Goal: Information Seeking & Learning: Learn about a topic

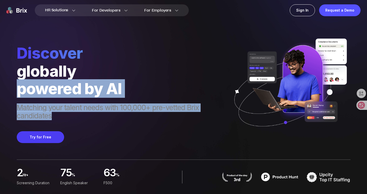
drag, startPoint x: 108, startPoint y: 115, endPoint x: 108, endPoint y: 70, distance: 44.8
click at [108, 70] on div "Discover globally powered by AI Matching your talent needs with 100,000+ pre-ve…" at bounding box center [122, 82] width 211 height 77
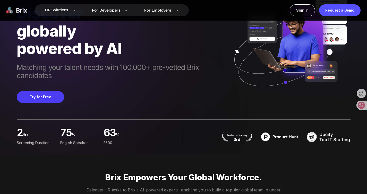
click at [102, 85] on div "Discover globally powered by AI Matching your talent needs with 100,000+ pre-ve…" at bounding box center [122, 53] width 211 height 99
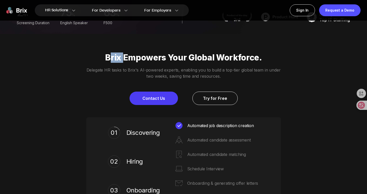
drag, startPoint x: 77, startPoint y: 60, endPoint x: 142, endPoint y: 82, distance: 68.8
click at [138, 79] on div "Brix Empowers Your Global Workforce. Delegate HR tasks to Brix's AI-powered exp…" at bounding box center [183, 79] width 367 height 53
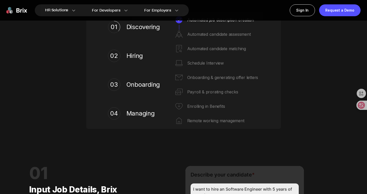
scroll to position [274, 0]
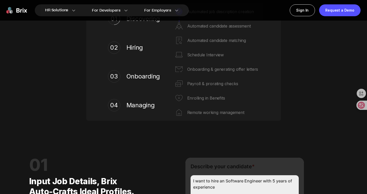
click at [108, 59] on div "02 Hiring" at bounding box center [135, 47] width 55 height 23
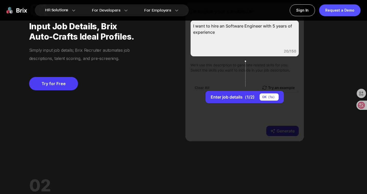
scroll to position [469, 0]
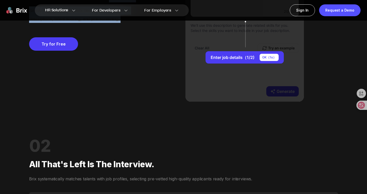
drag, startPoint x: 128, startPoint y: 71, endPoint x: 128, endPoint y: 17, distance: 53.8
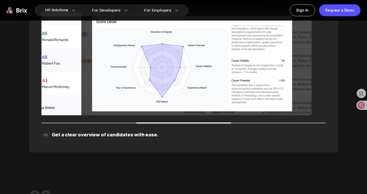
drag, startPoint x: 111, startPoint y: 55, endPoint x: 127, endPoint y: 80, distance: 29.9
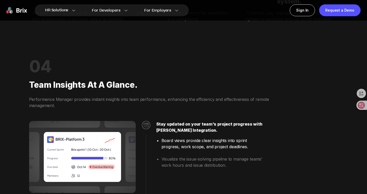
scroll to position [1038, 0]
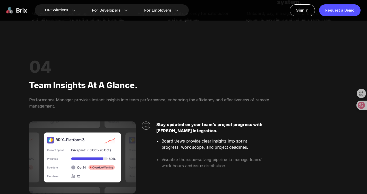
drag, startPoint x: 118, startPoint y: 95, endPoint x: 180, endPoint y: 113, distance: 63.7
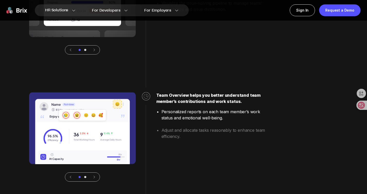
drag, startPoint x: 138, startPoint y: 61, endPoint x: 235, endPoint y: 117, distance: 112.2
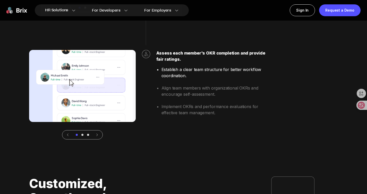
scroll to position [1366, 0]
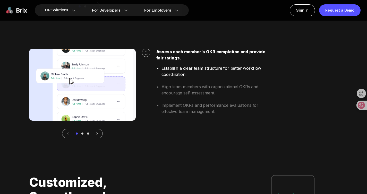
drag, startPoint x: 189, startPoint y: 83, endPoint x: 195, endPoint y: 32, distance: 50.6
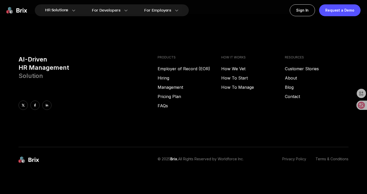
scroll to position [2091, 0]
